Goal: Task Accomplishment & Management: Use online tool/utility

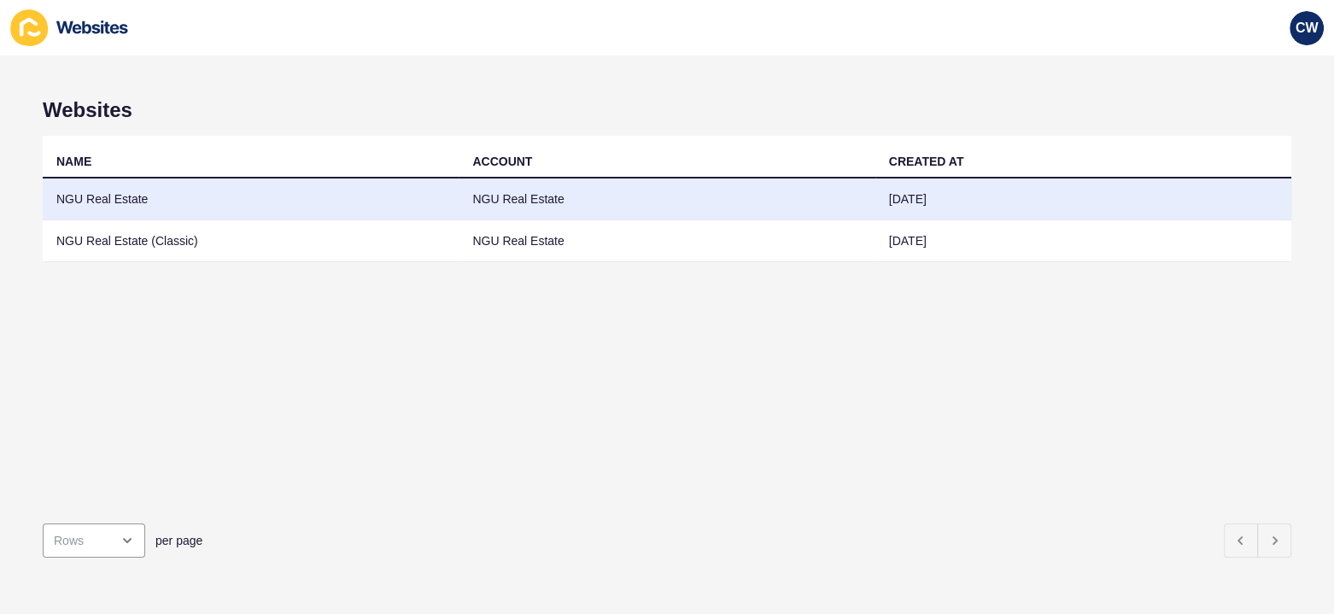
click at [108, 194] on td "NGU Real Estate" at bounding box center [251, 199] width 416 height 42
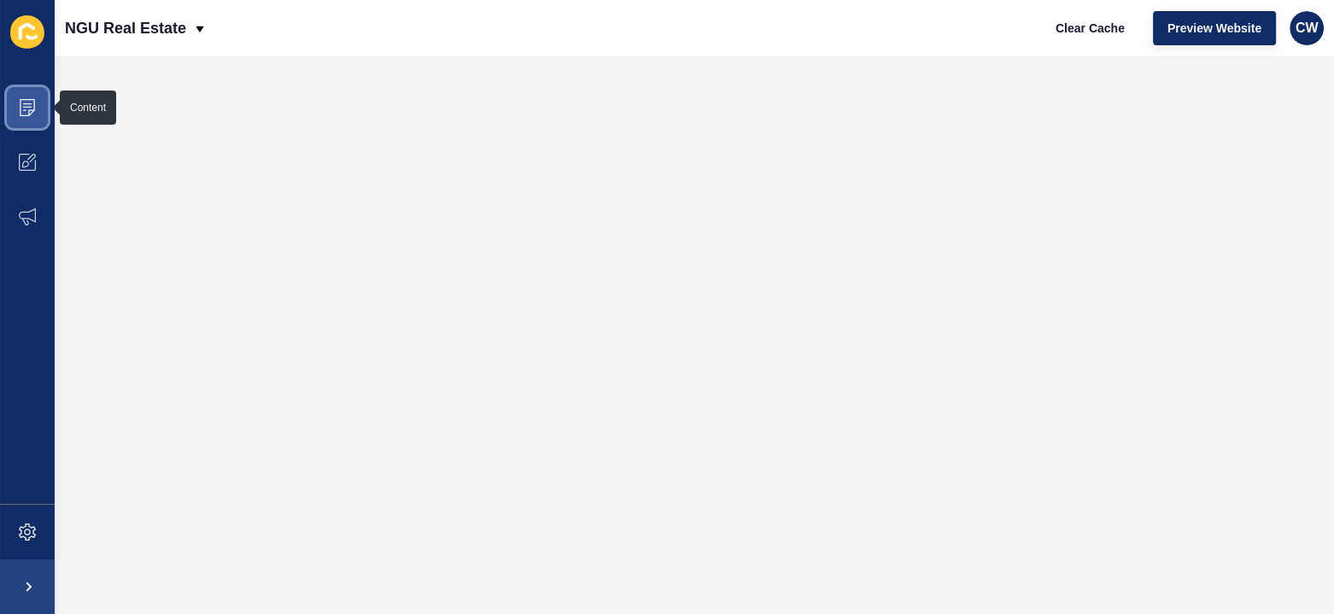
click at [12, 115] on span at bounding box center [27, 107] width 55 height 55
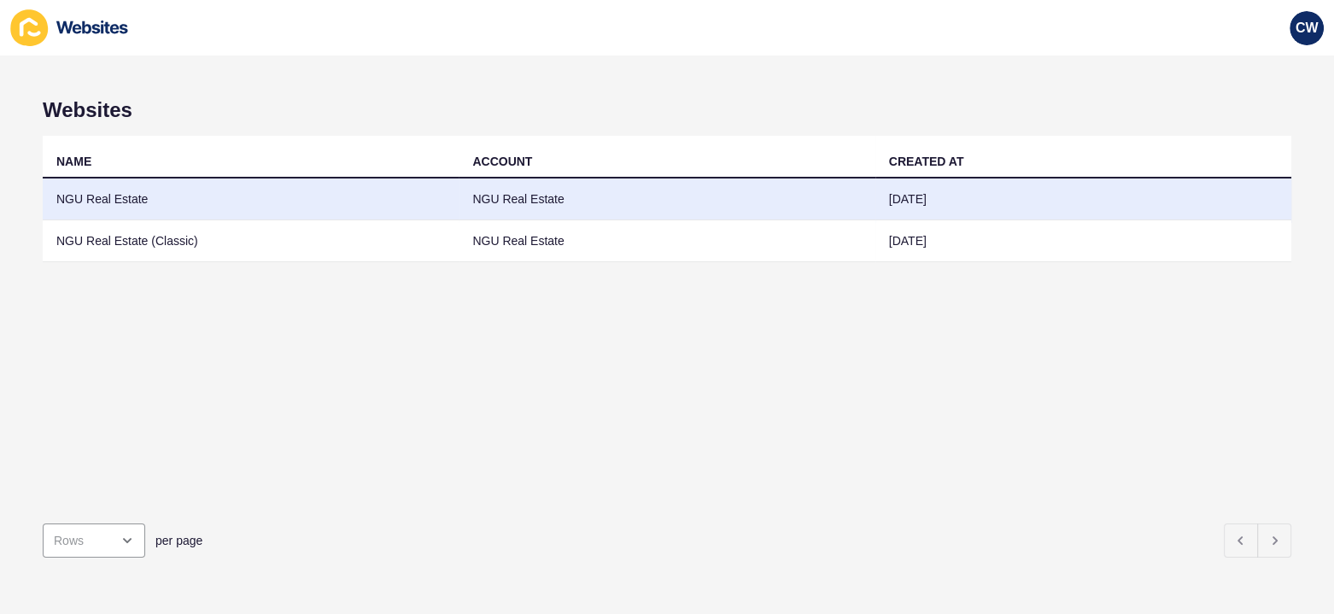
click at [320, 186] on td "NGU Real Estate" at bounding box center [251, 199] width 416 height 42
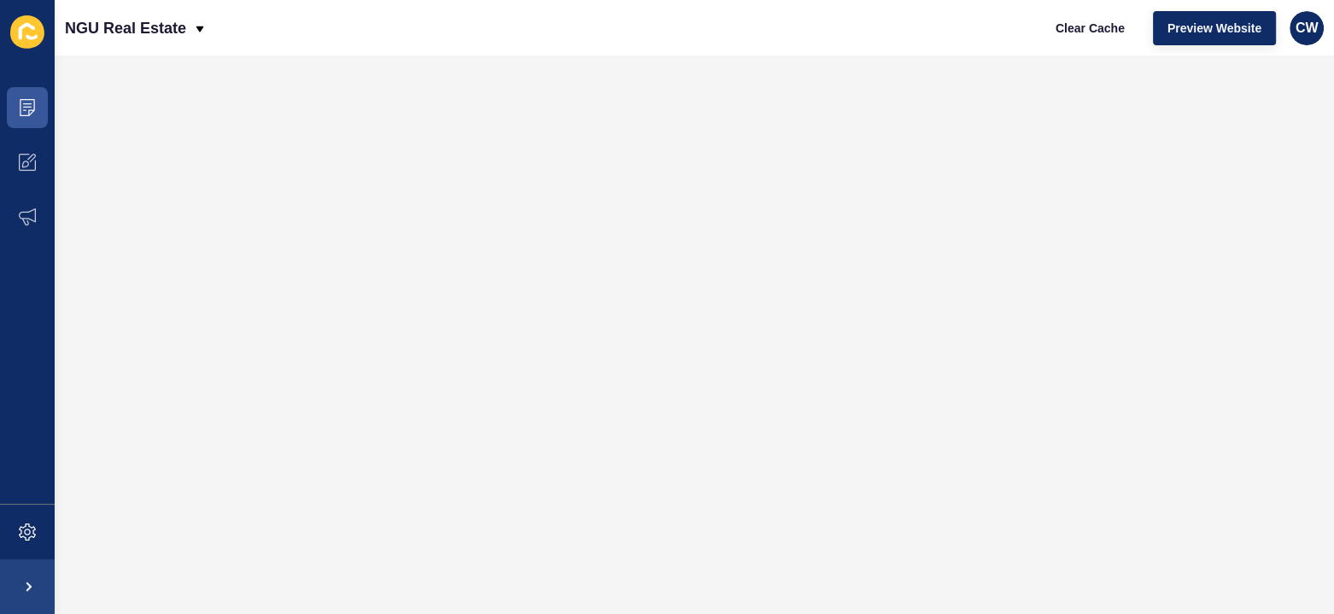
click at [19, 49] on icon at bounding box center [27, 32] width 34 height 34
click at [36, 109] on span at bounding box center [27, 107] width 55 height 55
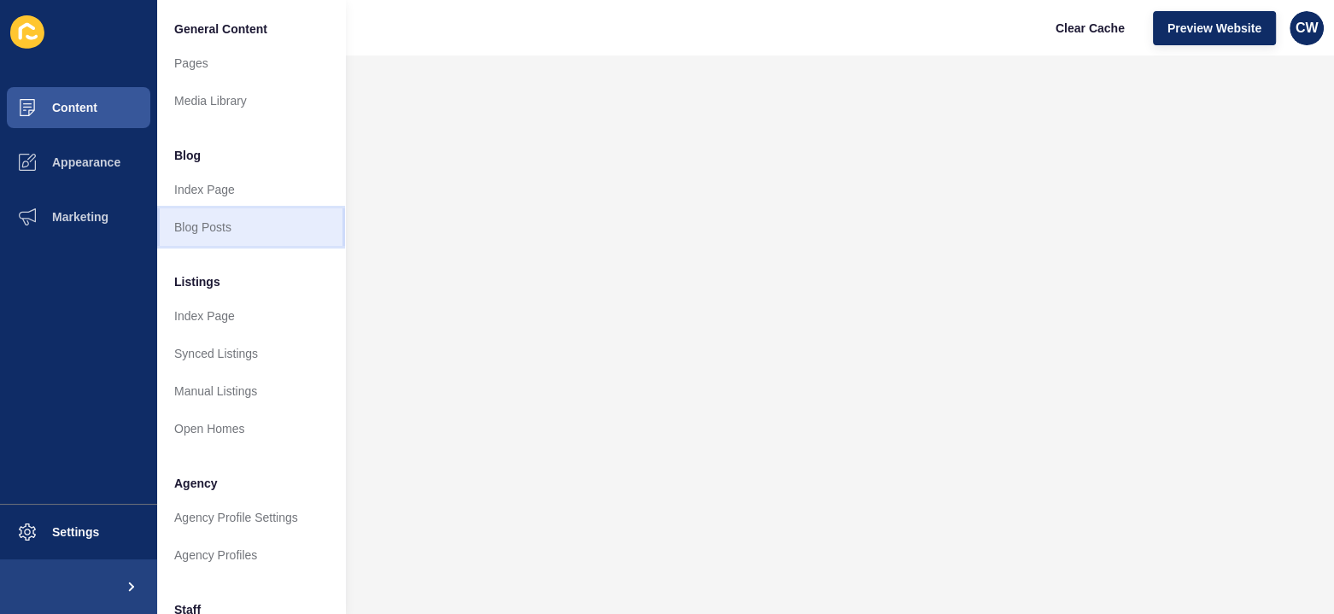
click at [270, 222] on link "Blog Posts" at bounding box center [251, 227] width 188 height 38
